Goal: Task Accomplishment & Management: Manage account settings

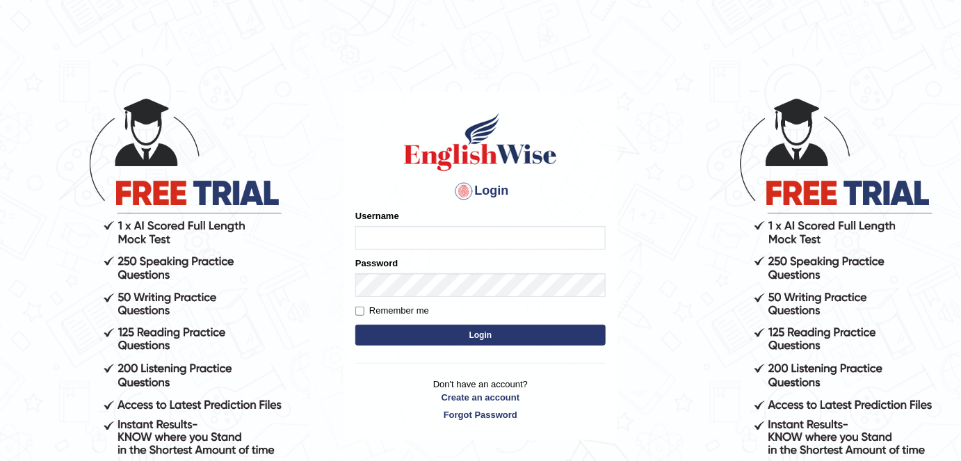
type input "Shail024"
click at [417, 311] on label "Remember me" at bounding box center [392, 311] width 74 height 14
click at [364, 311] on input "Remember me" at bounding box center [359, 311] width 9 height 9
checkbox input "true"
click at [432, 336] on button "Login" at bounding box center [480, 335] width 250 height 21
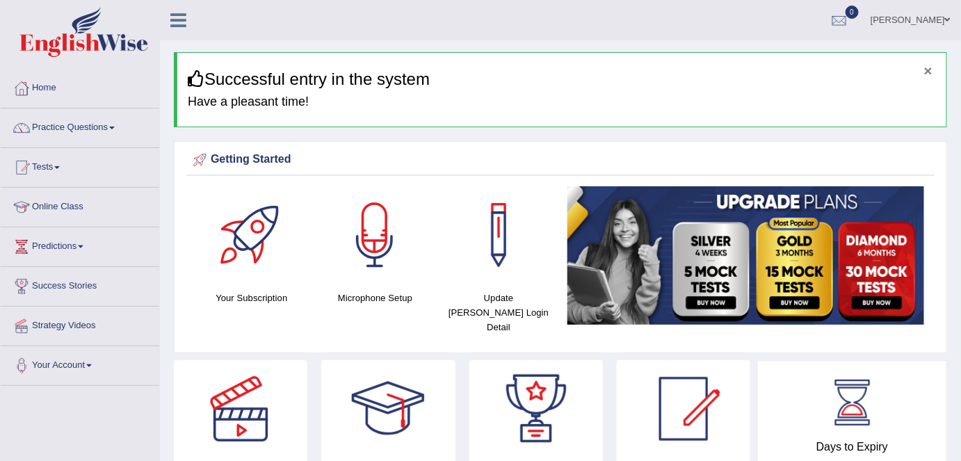
click at [926, 71] on button "×" at bounding box center [928, 70] width 8 height 15
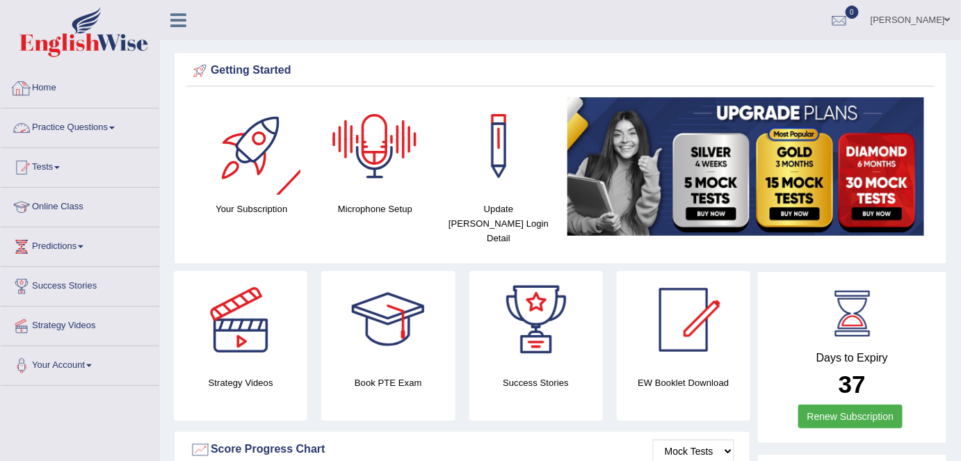
click at [98, 131] on link "Practice Questions" at bounding box center [80, 125] width 159 height 35
